Goal: Information Seeking & Learning: Learn about a topic

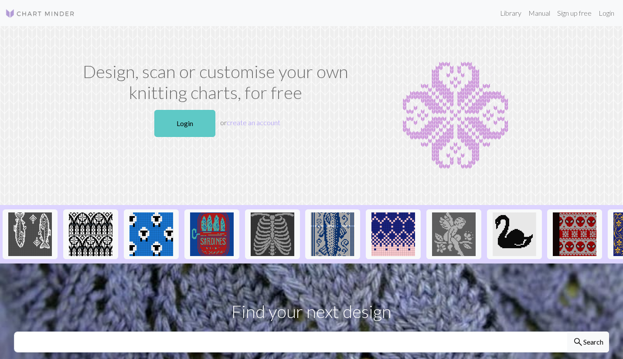
click at [181, 129] on link "Login" at bounding box center [184, 123] width 61 height 27
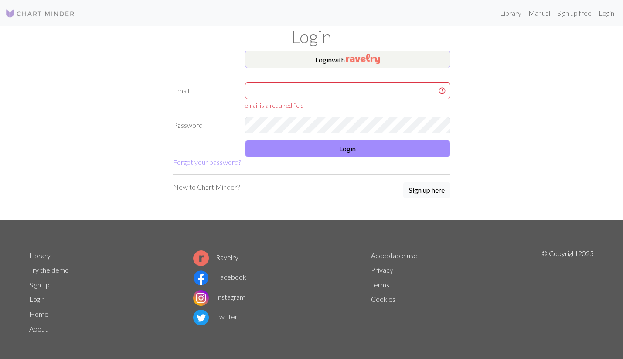
click at [286, 51] on button "Login with" at bounding box center [347, 59] width 205 height 17
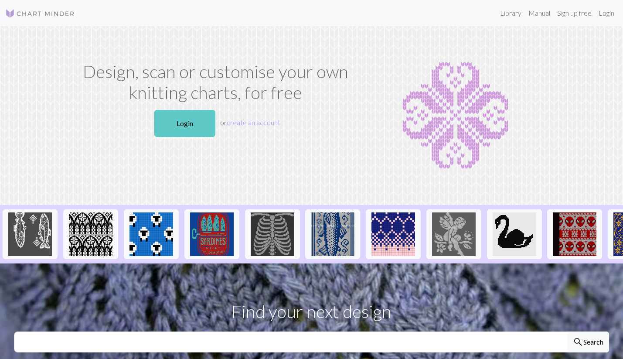
click at [197, 117] on link "Login" at bounding box center [184, 123] width 61 height 27
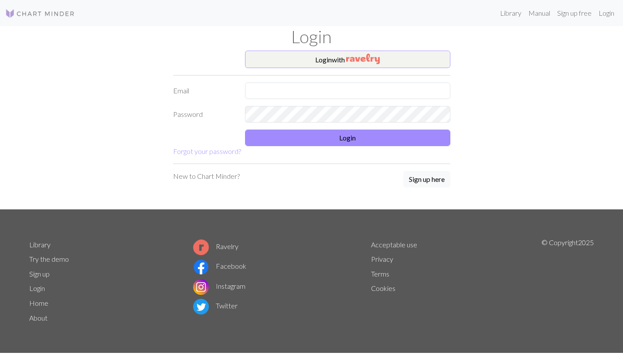
click at [326, 60] on button "Login with" at bounding box center [347, 59] width 205 height 17
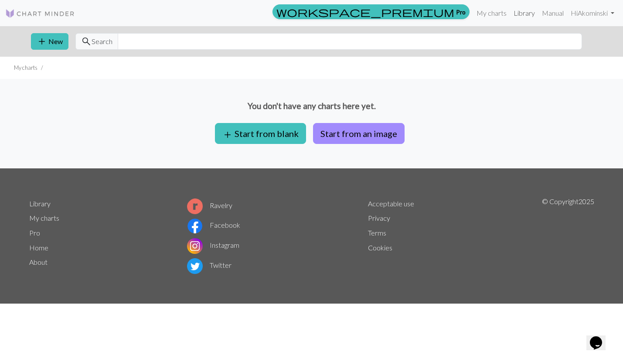
click at [519, 12] on link "Library" at bounding box center [524, 12] width 28 height 17
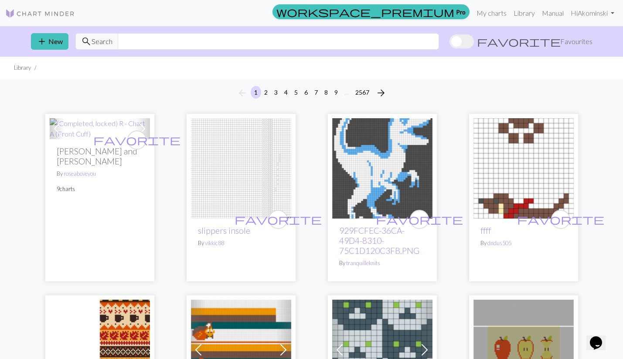
click at [25, 68] on li "Library" at bounding box center [22, 68] width 17 height 8
click at [591, 14] on link "Hi [PERSON_NAME]" at bounding box center [592, 12] width 51 height 17
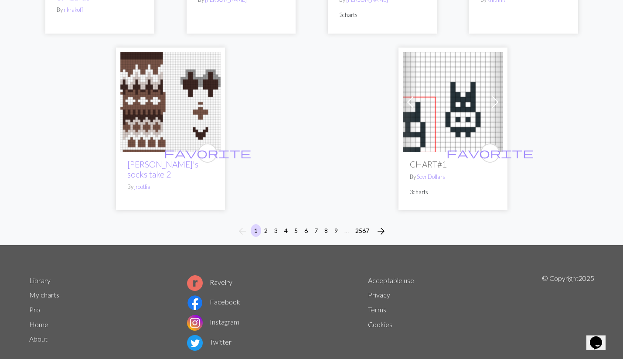
scroll to position [2285, 0]
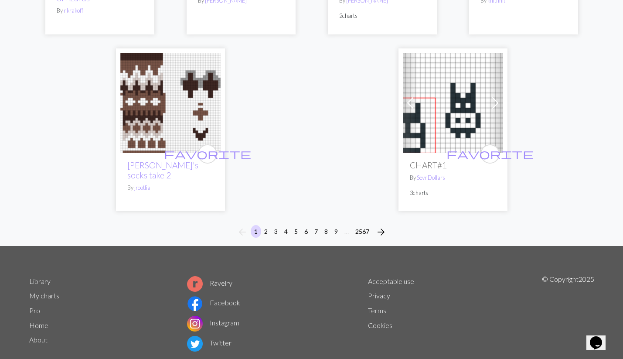
click at [268, 225] on button "2" at bounding box center [266, 231] width 10 height 13
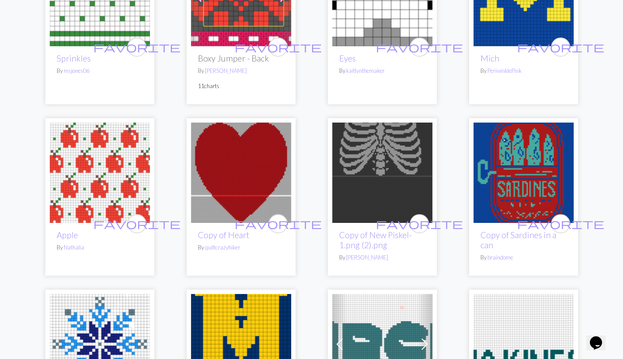
scroll to position [1837, 0]
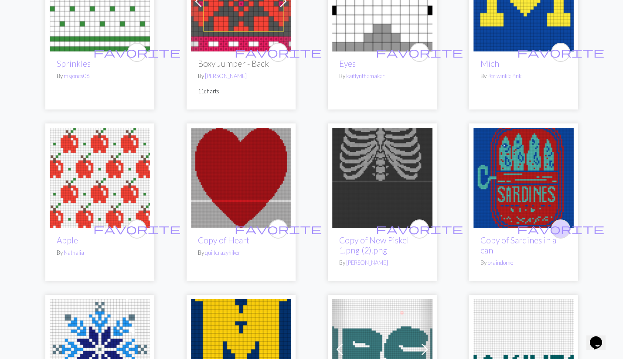
click at [561, 222] on span "favorite" at bounding box center [560, 229] width 87 height 14
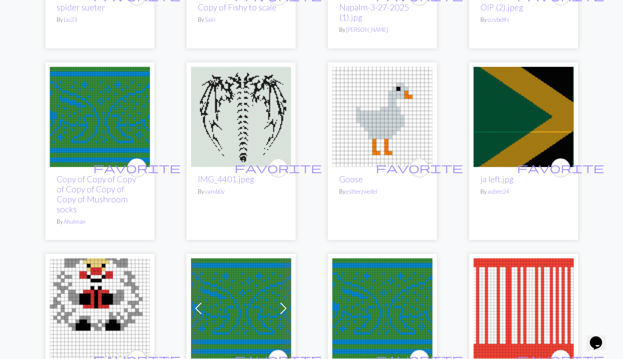
scroll to position [1124, 0]
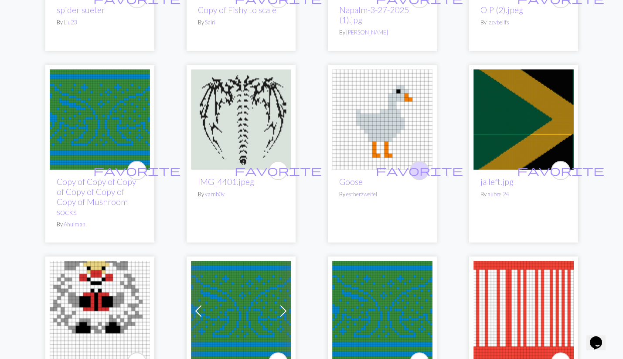
click at [416, 163] on span "favorite" at bounding box center [419, 170] width 87 height 14
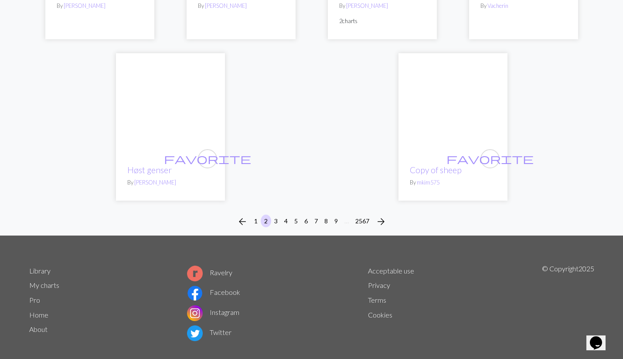
scroll to position [2255, 0]
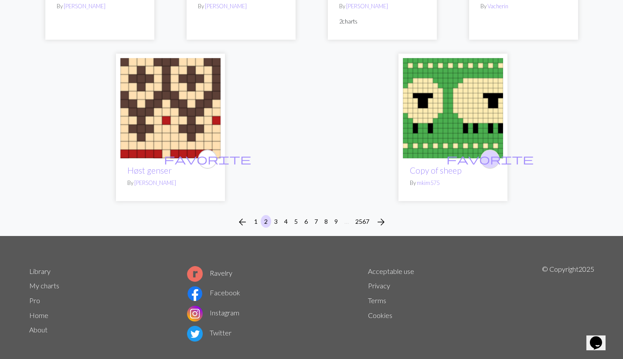
click at [487, 152] on span "favorite" at bounding box center [489, 159] width 87 height 14
click at [275, 215] on button "3" at bounding box center [276, 221] width 10 height 13
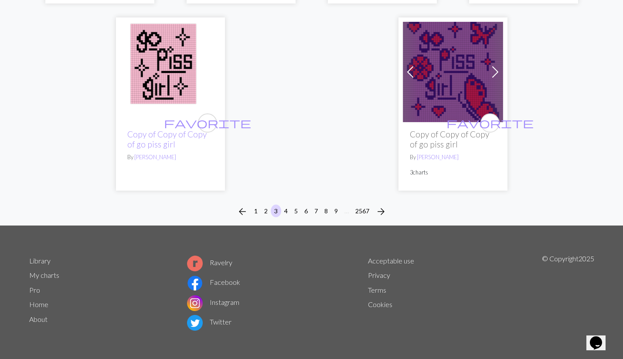
scroll to position [2285, 0]
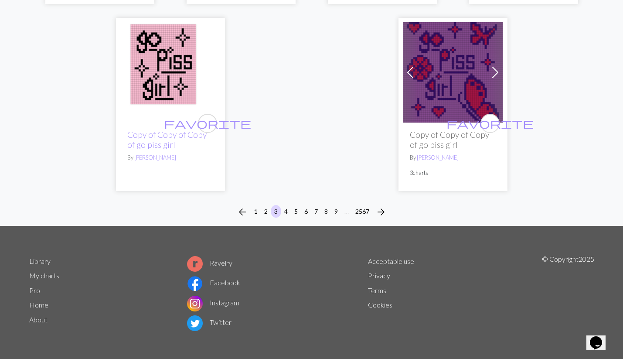
click at [285, 206] on button "4" at bounding box center [286, 211] width 10 height 13
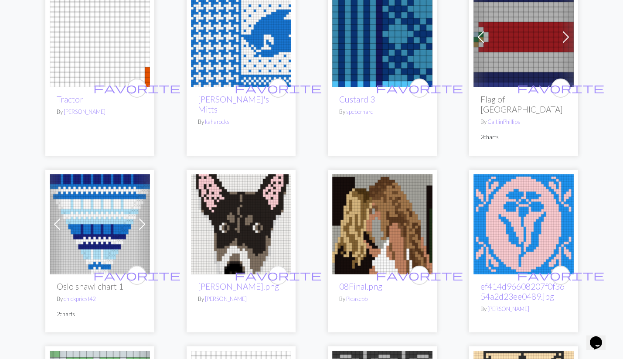
scroll to position [1455, 0]
